Goal: Task Accomplishment & Management: Manage account settings

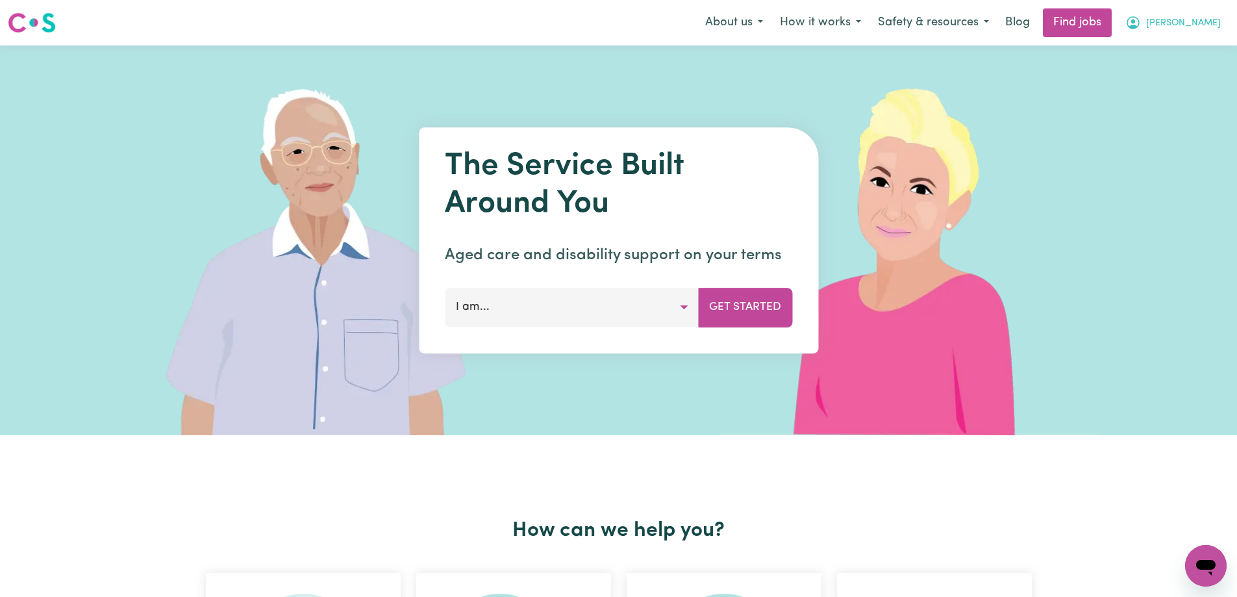
click at [1200, 24] on span "[PERSON_NAME]" at bounding box center [1183, 23] width 75 height 14
click at [1184, 49] on link "My Account" at bounding box center [1177, 50] width 103 height 25
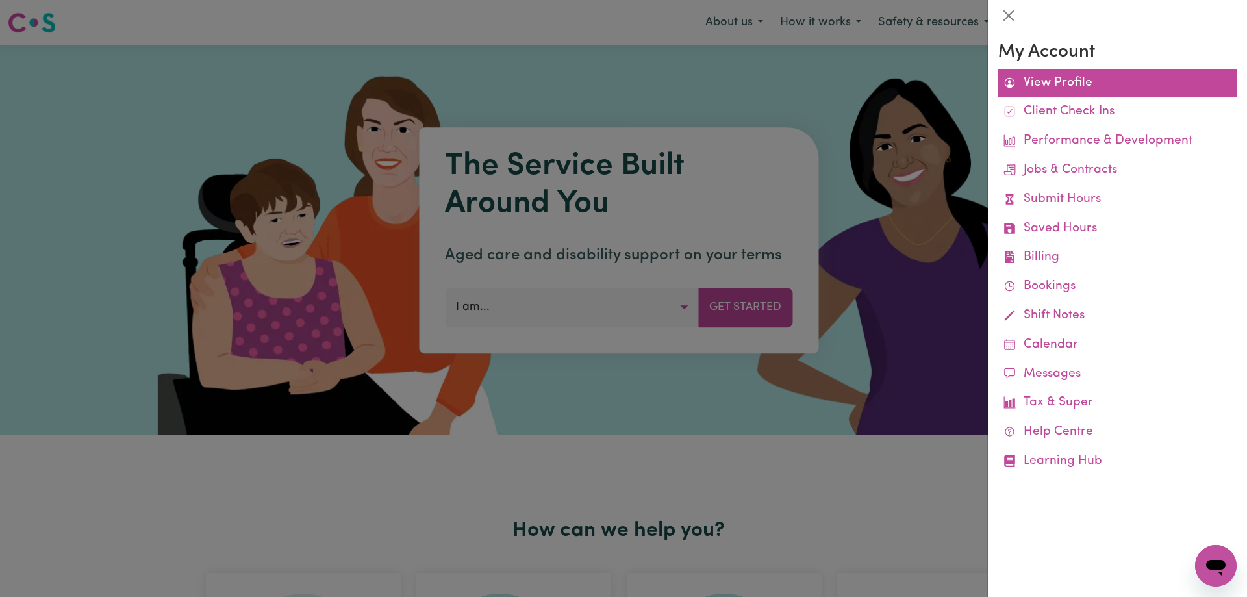
click at [1075, 85] on link "View Profile" at bounding box center [1117, 83] width 238 height 29
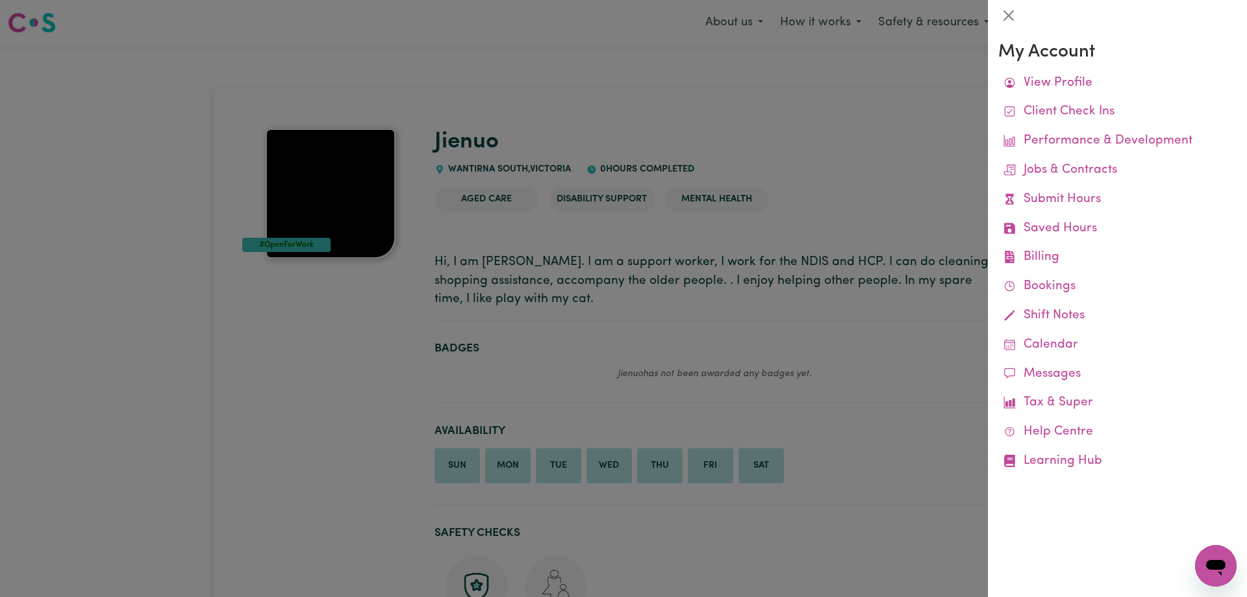
click at [333, 365] on div at bounding box center [623, 298] width 1247 height 597
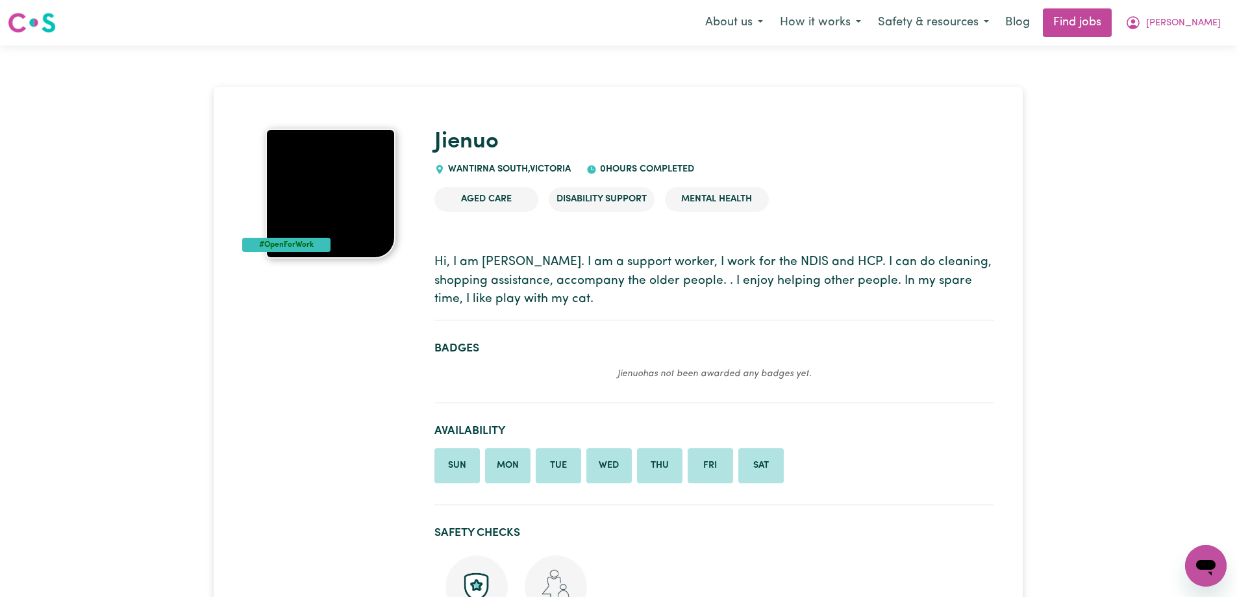
click at [289, 244] on div "#OpenForWork" at bounding box center [286, 245] width 88 height 14
click at [357, 166] on img at bounding box center [331, 194] width 130 height 130
click at [1176, 20] on span "[PERSON_NAME]" at bounding box center [1183, 23] width 75 height 14
click at [1164, 76] on link "My Dashboard" at bounding box center [1177, 74] width 103 height 25
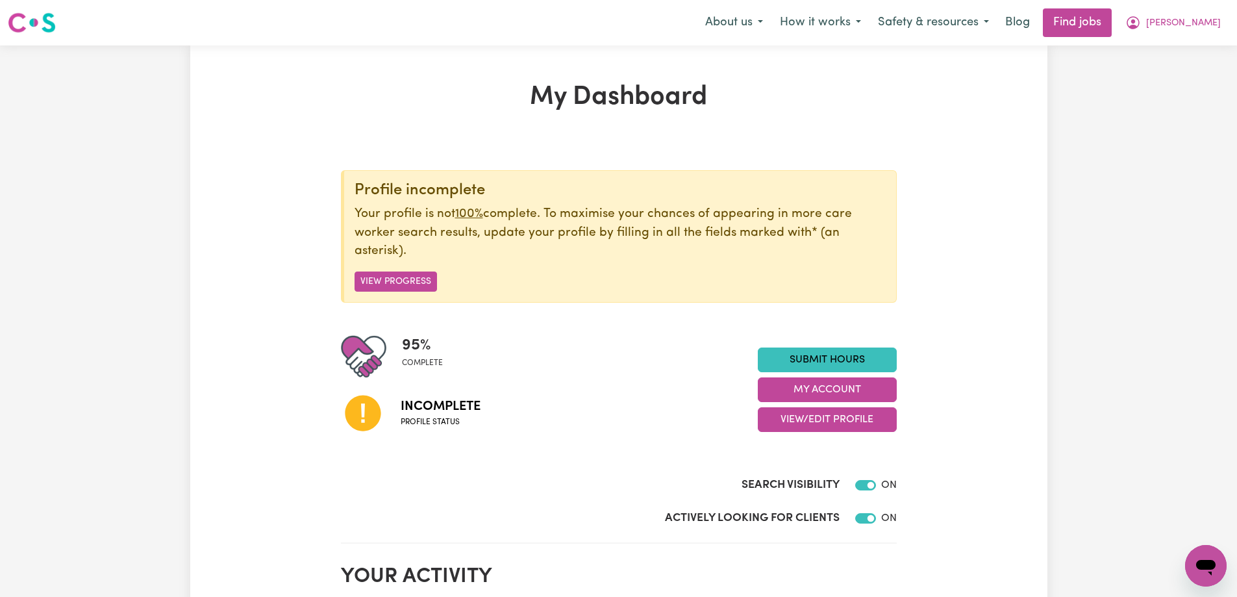
click at [404, 211] on p "Your profile is not 100% complete. To maximise your chances of appearing in mor…" at bounding box center [620, 233] width 531 height 56
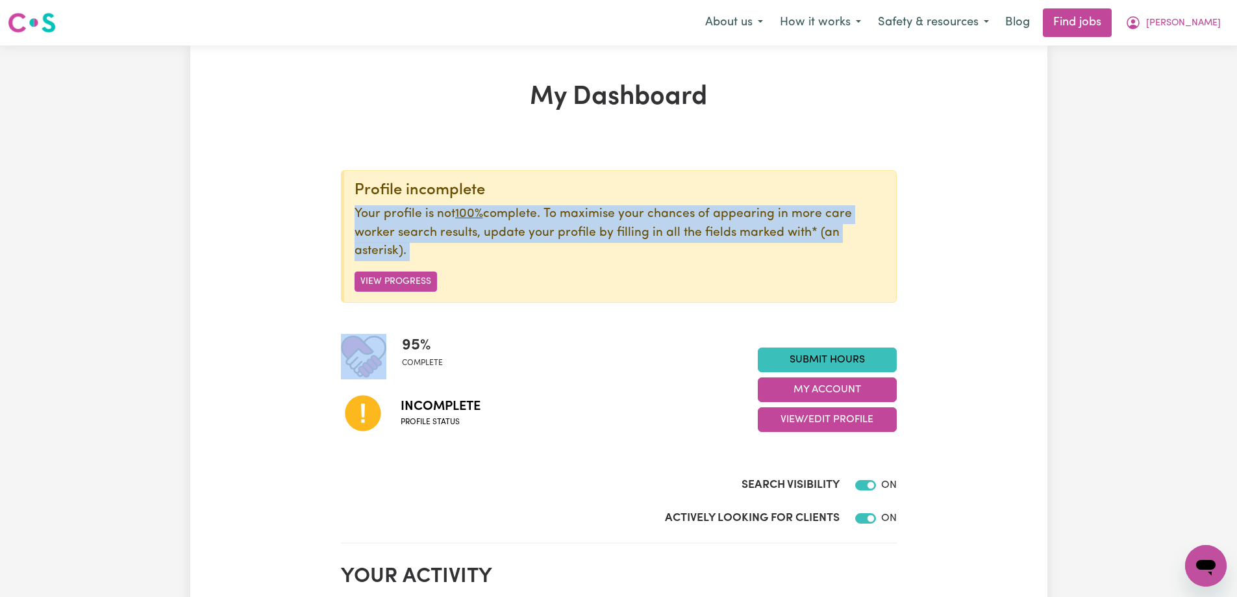
drag, startPoint x: 404, startPoint y: 211, endPoint x: 408, endPoint y: 217, distance: 7.0
click at [404, 211] on p "Your profile is not 100% complete. To maximise your chances of appearing in mor…" at bounding box center [620, 233] width 531 height 56
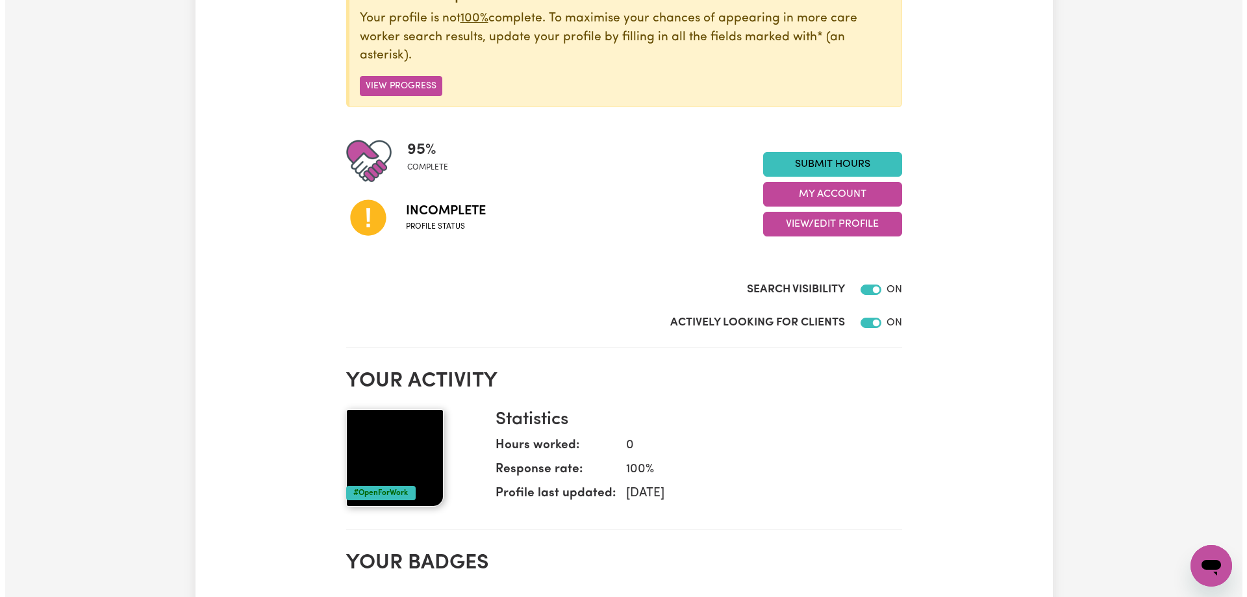
scroll to position [195, 0]
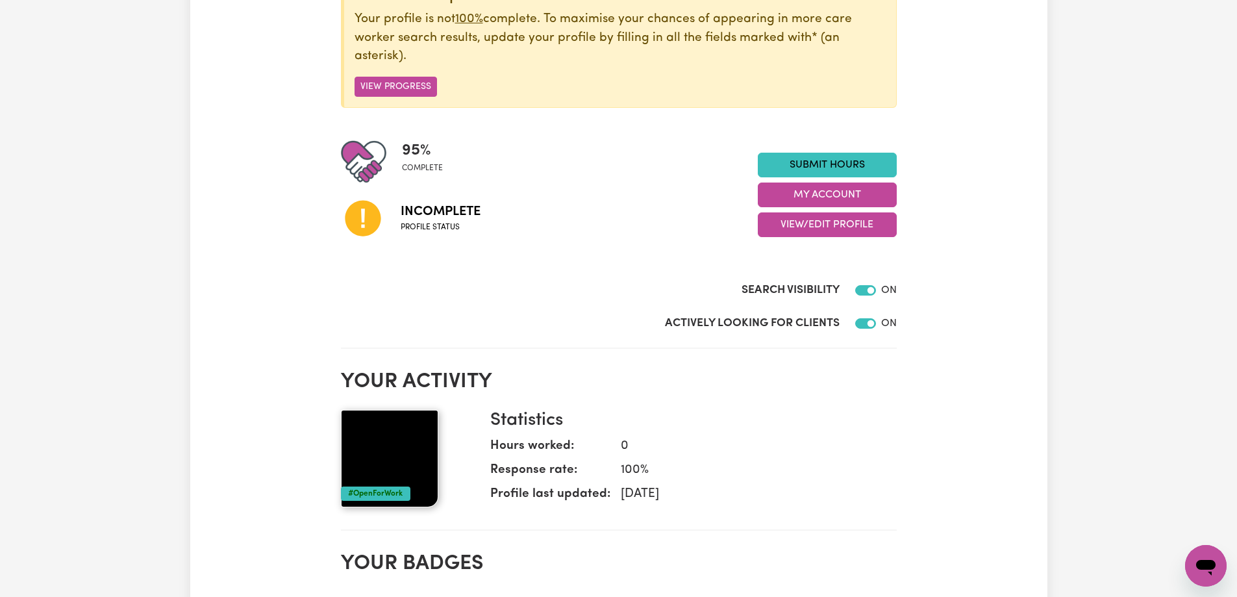
click at [336, 225] on div "My Dashboard Profile incomplete Your profile is not 100% complete. To maximise …" at bounding box center [619, 514] width 572 height 1254
click at [429, 232] on span "Profile status" at bounding box center [441, 227] width 80 height 12
click at [838, 203] on button "My Account" at bounding box center [827, 195] width 139 height 25
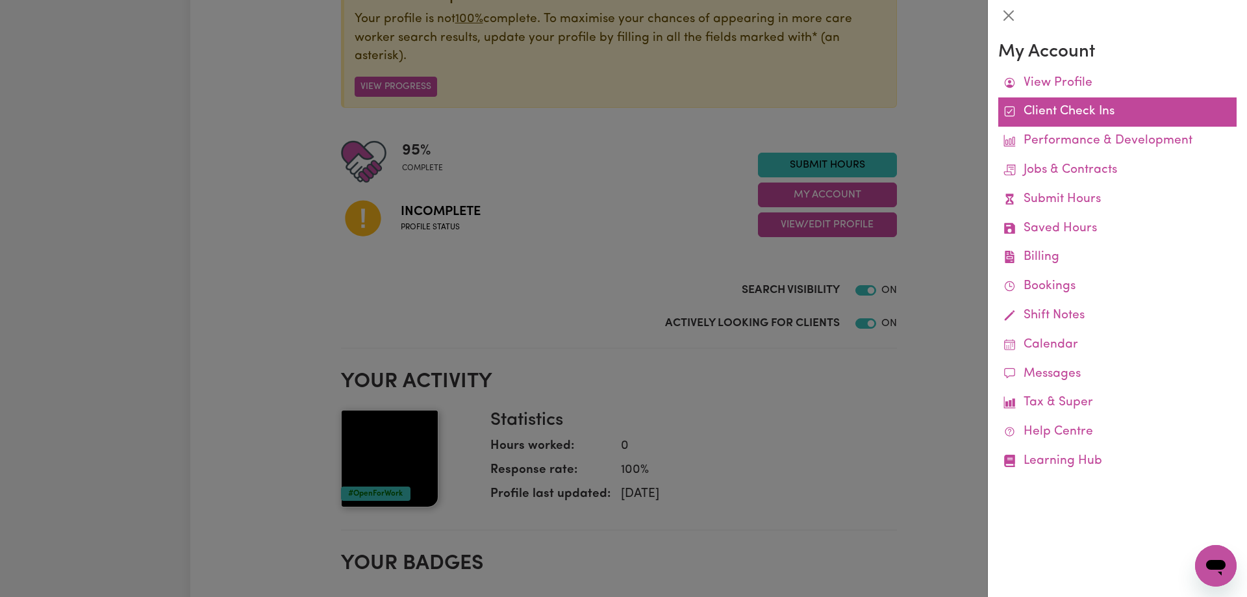
click at [1052, 116] on link "Client Check Ins" at bounding box center [1117, 111] width 238 height 29
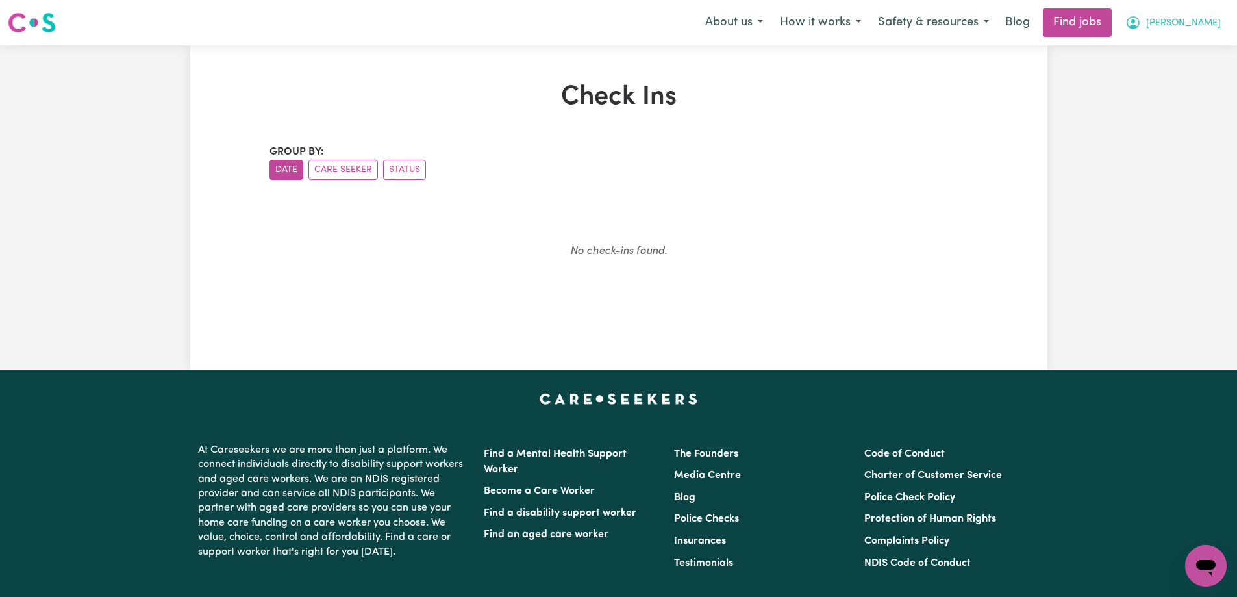
click at [1177, 29] on span "[PERSON_NAME]" at bounding box center [1183, 23] width 75 height 14
click at [1161, 77] on link "My Dashboard" at bounding box center [1177, 74] width 103 height 25
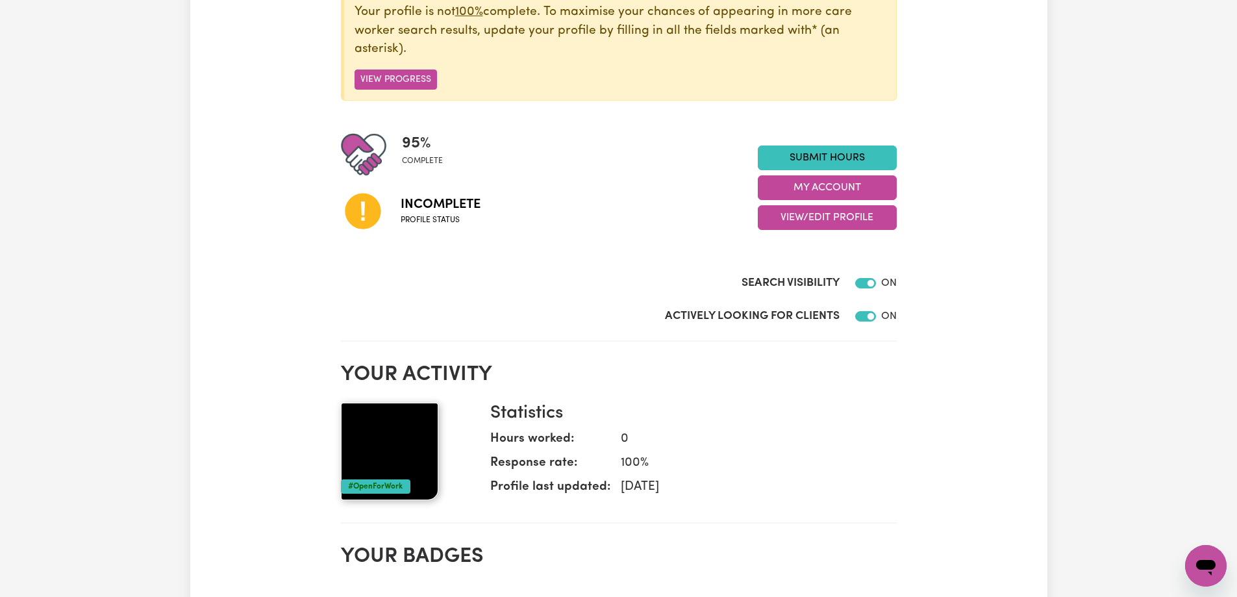
scroll to position [130, 0]
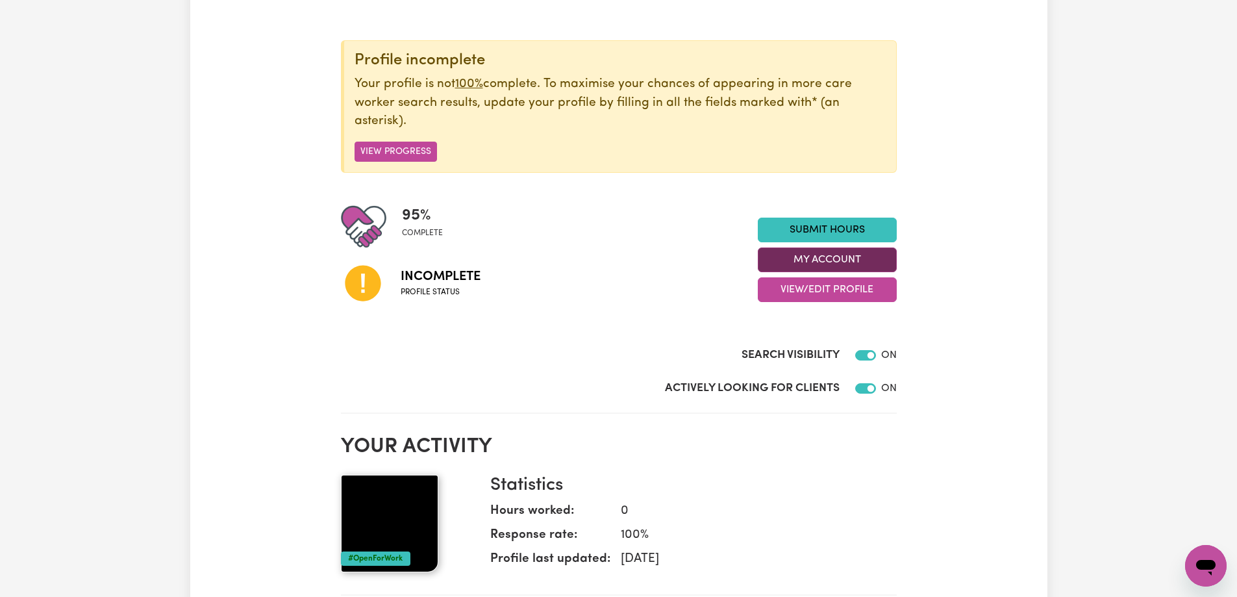
click at [829, 264] on button "My Account" at bounding box center [827, 259] width 139 height 25
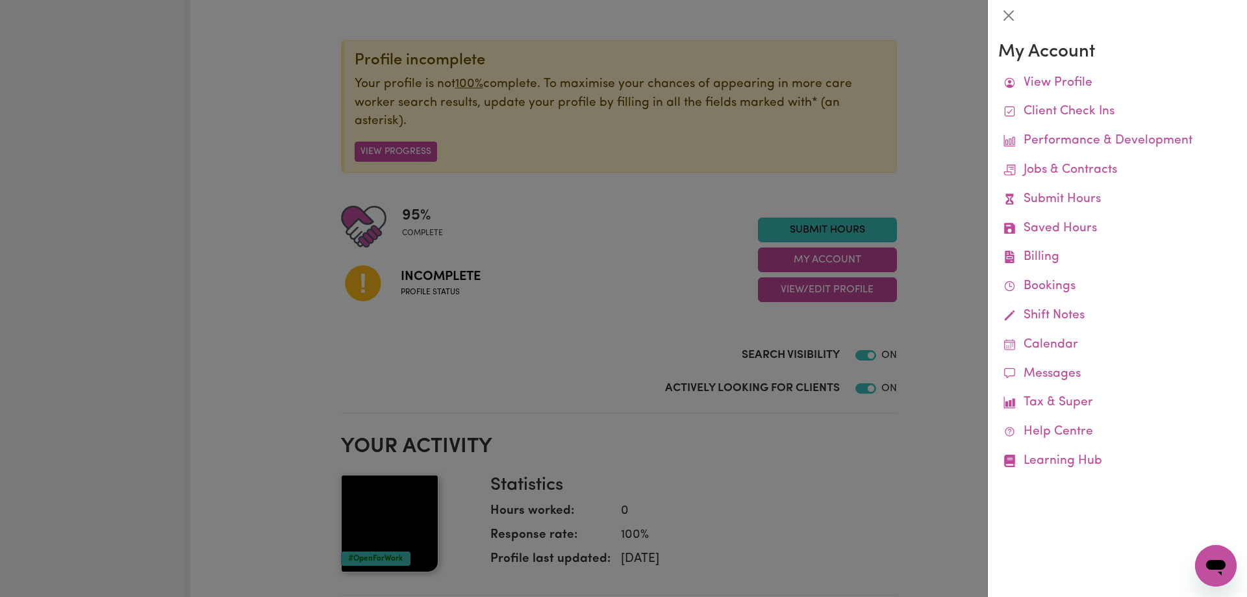
click at [887, 516] on div at bounding box center [623, 298] width 1247 height 597
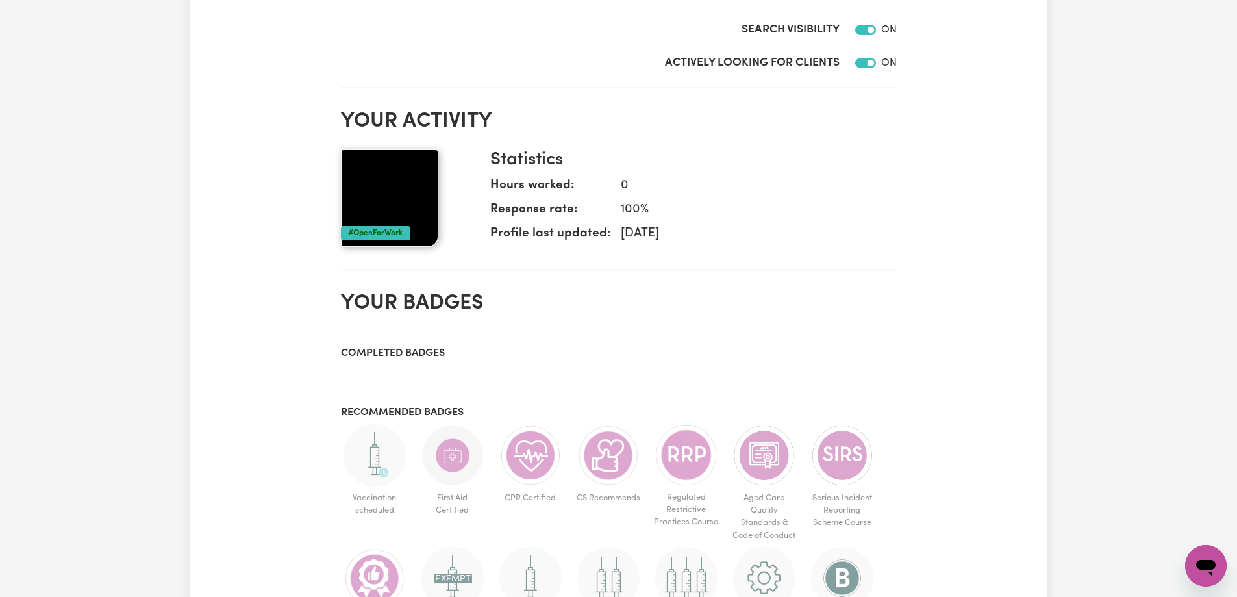
scroll to position [585, 0]
